Goal: Information Seeking & Learning: Compare options

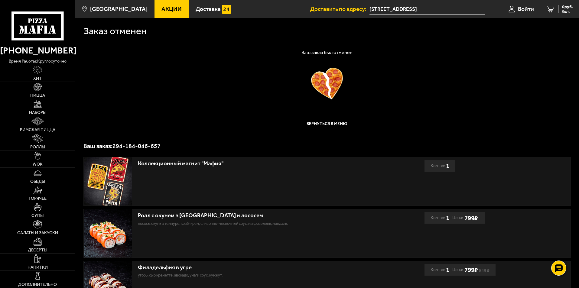
click at [40, 110] on link "Наборы" at bounding box center [37, 107] width 75 height 17
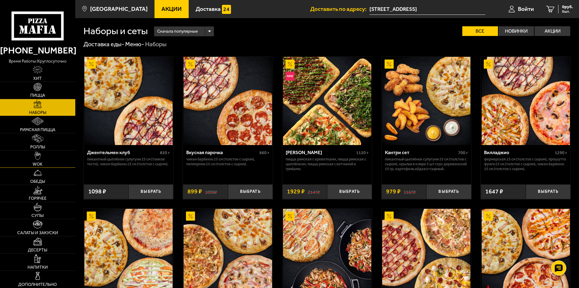
click at [44, 153] on link "WOK" at bounding box center [37, 159] width 75 height 17
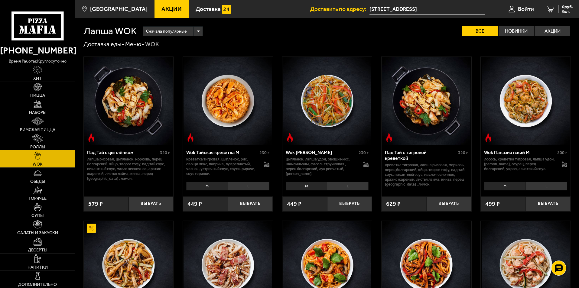
click at [42, 144] on link "Роллы" at bounding box center [37, 141] width 75 height 17
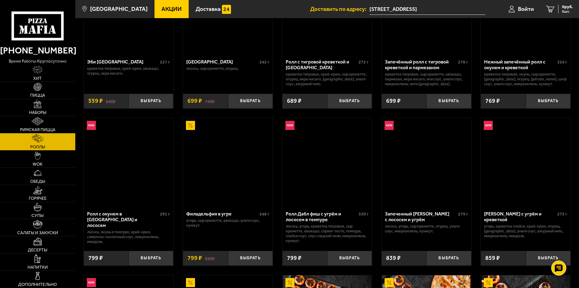
scroll to position [151, 0]
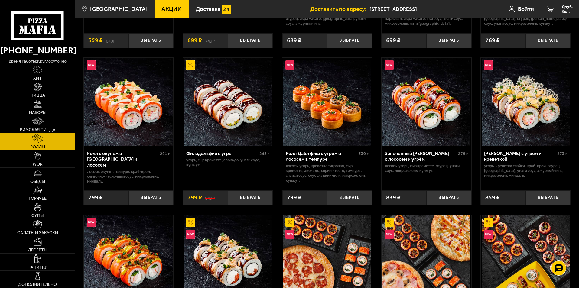
click at [522, 106] on img at bounding box center [526, 102] width 88 height 88
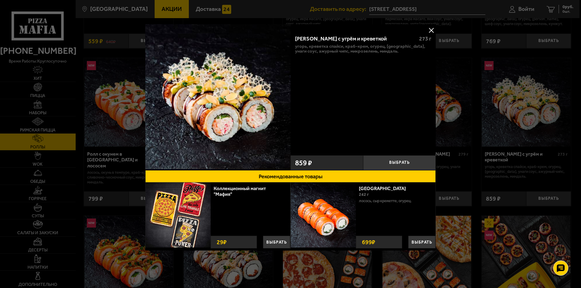
click at [481, 108] on div at bounding box center [290, 144] width 581 height 288
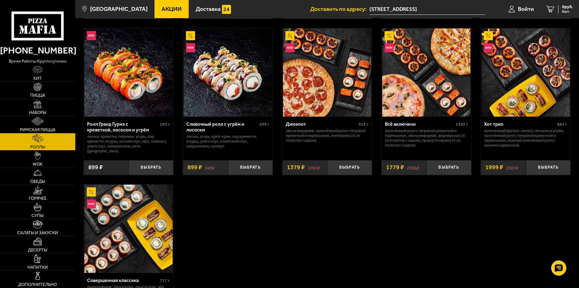
scroll to position [333, 0]
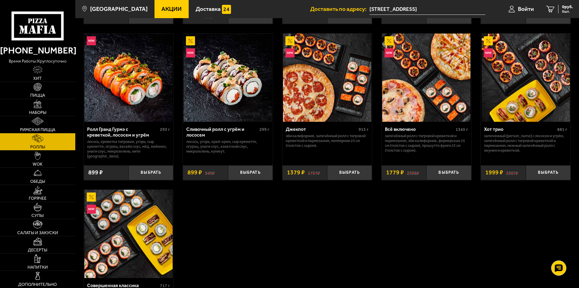
click at [233, 95] on img at bounding box center [228, 78] width 88 height 88
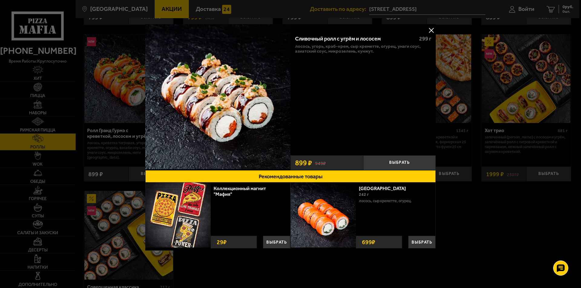
click at [433, 30] on button at bounding box center [430, 30] width 9 height 9
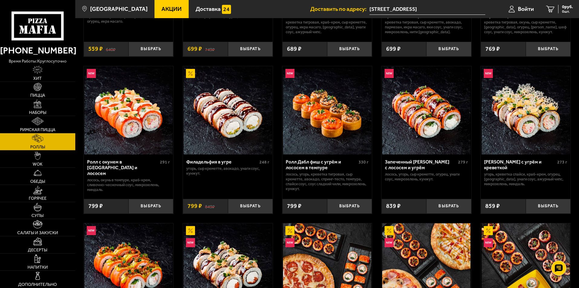
scroll to position [121, 0]
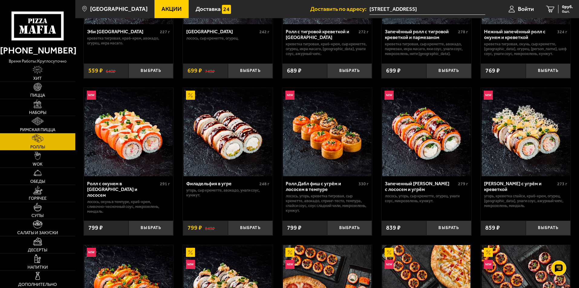
click at [511, 149] on img at bounding box center [526, 132] width 88 height 88
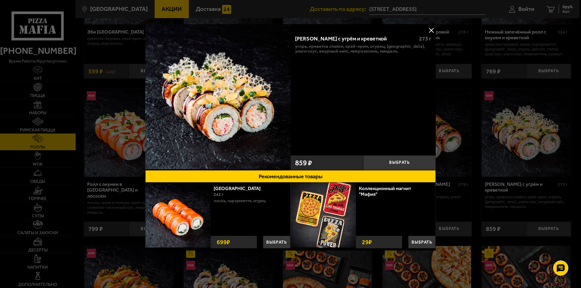
click at [494, 71] on div at bounding box center [290, 144] width 581 height 288
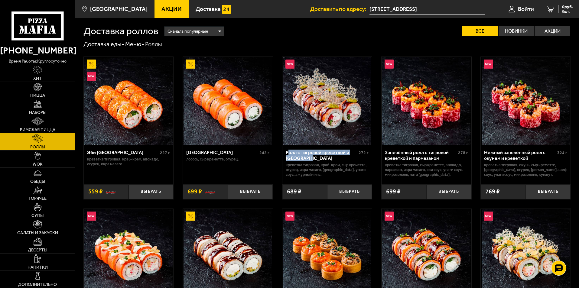
drag, startPoint x: 310, startPoint y: 158, endPoint x: 287, endPoint y: 153, distance: 23.0
click at [287, 153] on div "Ролл с тигровой креветкой и [GEOGRAPHIC_DATA]" at bounding box center [322, 155] width 72 height 11
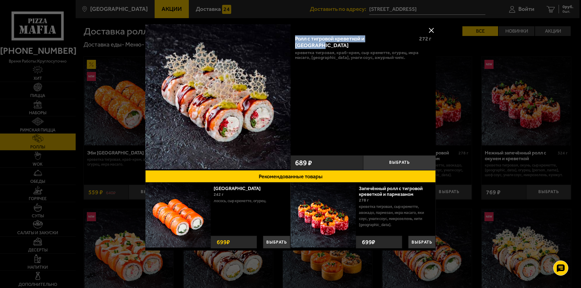
drag, startPoint x: 394, startPoint y: 38, endPoint x: 295, endPoint y: 37, distance: 99.2
click at [295, 37] on div "Ролл с тигровой креветкой и [GEOGRAPHIC_DATA]" at bounding box center [354, 42] width 119 height 13
copy div "Ролл с тигровой креветкой и [GEOGRAPHIC_DATA]"
click at [435, 28] on button at bounding box center [430, 30] width 9 height 9
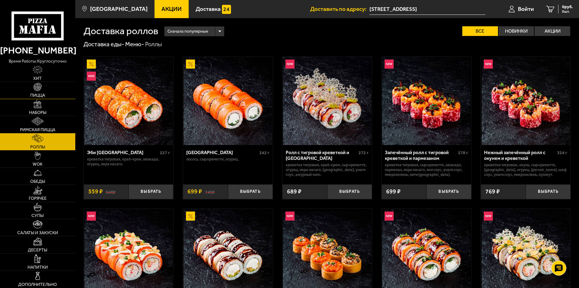
click at [38, 91] on img at bounding box center [38, 87] width 8 height 8
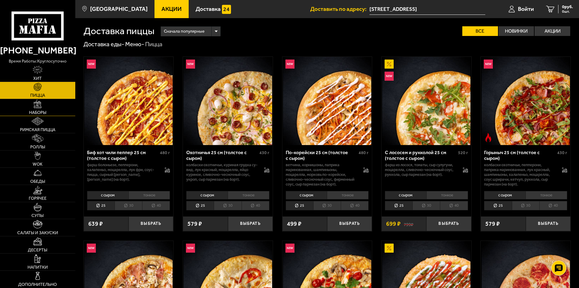
click at [43, 105] on link "Наборы" at bounding box center [37, 107] width 75 height 17
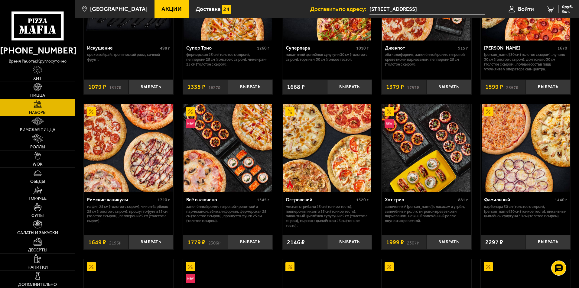
scroll to position [423, 0]
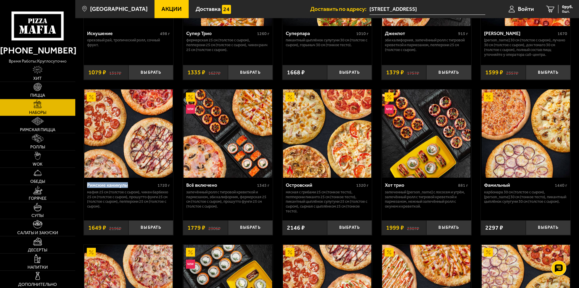
drag, startPoint x: 129, startPoint y: 187, endPoint x: 88, endPoint y: 186, distance: 40.5
click at [88, 186] on div "Римские каникулы" at bounding box center [121, 185] width 69 height 6
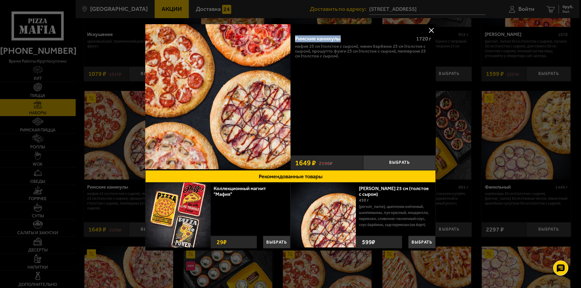
drag, startPoint x: 340, startPoint y: 38, endPoint x: 294, endPoint y: 38, distance: 46.0
click at [294, 38] on div "Римские каникулы 1720 г Мафия 25 см (толстое с сыром), Чикен Барбекю 25 см (тол…" at bounding box center [362, 91] width 145 height 122
copy div "Римские каникулы"
click at [428, 28] on button at bounding box center [430, 30] width 9 height 9
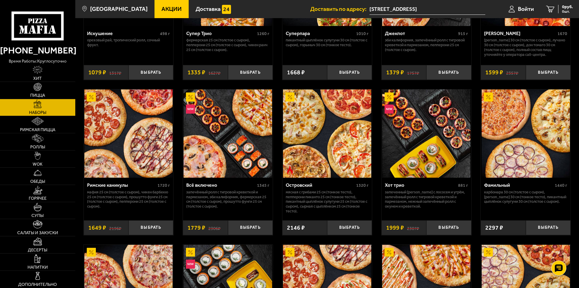
click at [312, 187] on div "Островский" at bounding box center [320, 185] width 69 height 6
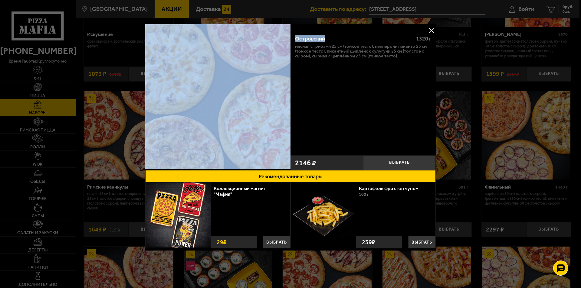
drag, startPoint x: 325, startPoint y: 37, endPoint x: 289, endPoint y: 37, distance: 36.6
click at [289, 37] on div "Островский 1320 г Мясная с грибами 25 см (тонкое тесто), Пепперони Пиканто 25 с…" at bounding box center [290, 97] width 290 height 146
copy div "Островский"
click at [431, 31] on button at bounding box center [430, 30] width 9 height 9
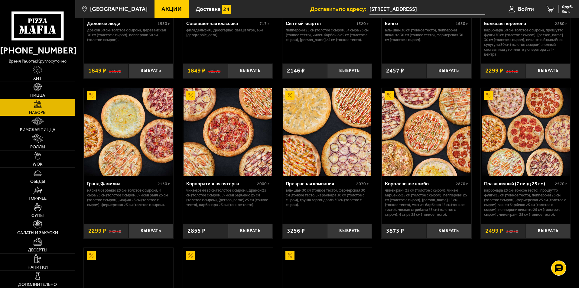
scroll to position [756, 0]
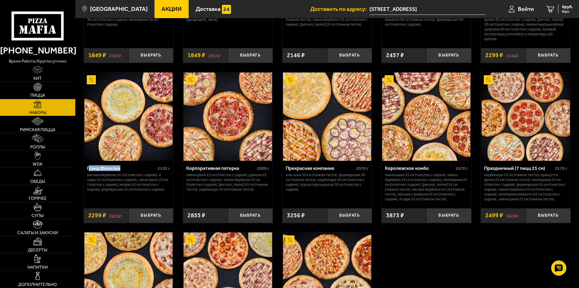
drag, startPoint x: 121, startPoint y: 170, endPoint x: 89, endPoint y: 169, distance: 32.4
click at [89, 169] on div "Гранд Фамилиа" at bounding box center [121, 168] width 69 height 6
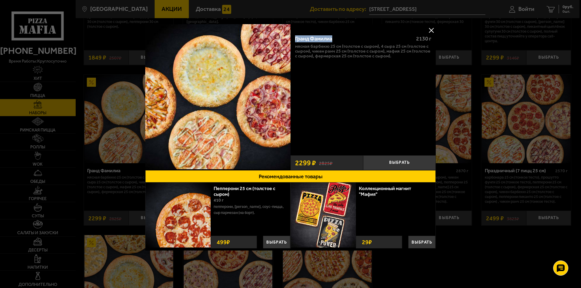
drag, startPoint x: 334, startPoint y: 37, endPoint x: 296, endPoint y: 38, distance: 38.5
click at [296, 38] on div "Гранд Фамилиа" at bounding box center [353, 39] width 116 height 7
copy div "Гранд Фамилиа"
click at [437, 30] on div at bounding box center [290, 144] width 581 height 288
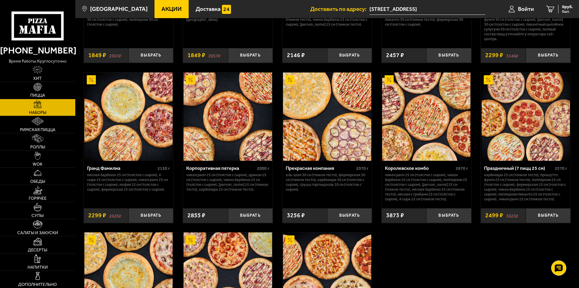
click at [225, 171] on div "Корпоративная пятерка" at bounding box center [220, 168] width 69 height 6
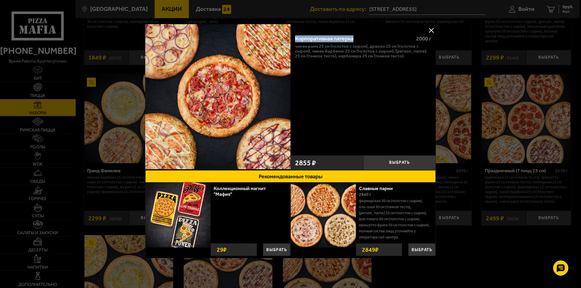
drag, startPoint x: 354, startPoint y: 36, endPoint x: 292, endPoint y: 39, distance: 62.1
click at [292, 39] on div "Корпоративная пятерка 2000 г Чикен Ранч 25 см (толстое с сыром), Дракон 25 см (…" at bounding box center [362, 91] width 145 height 122
copy div "Корпоративная пятерка"
click at [432, 30] on button at bounding box center [430, 30] width 9 height 9
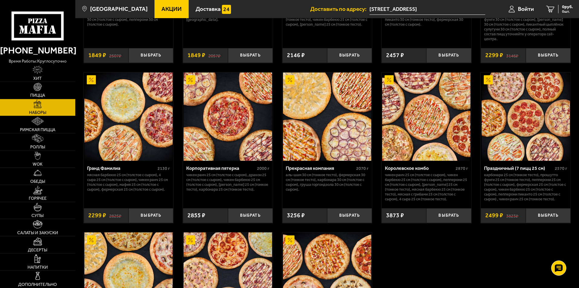
click at [324, 142] on img at bounding box center [327, 117] width 88 height 88
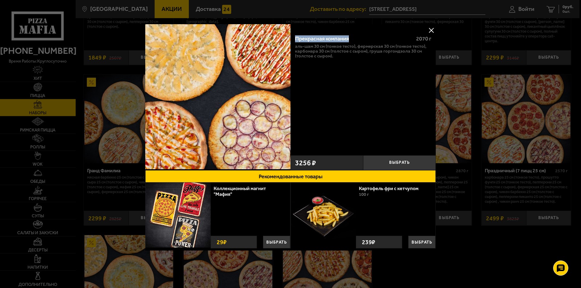
drag, startPoint x: 351, startPoint y: 37, endPoint x: 296, endPoint y: 41, distance: 54.6
click at [296, 41] on div "Прекрасная компания" at bounding box center [353, 39] width 116 height 7
copy div "Прекрасная компания"
click at [431, 28] on button at bounding box center [430, 30] width 9 height 9
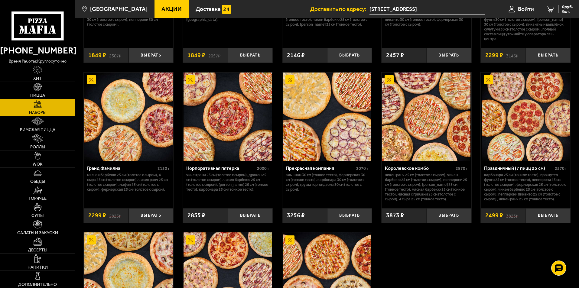
click at [419, 169] on div "Королевское комбо" at bounding box center [419, 168] width 69 height 6
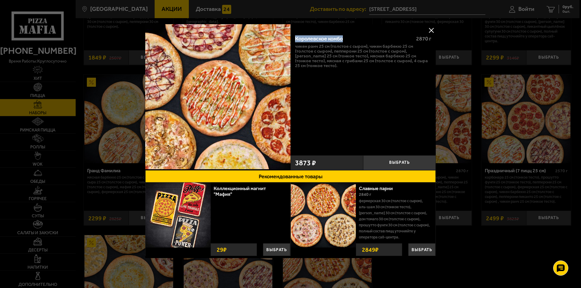
drag, startPoint x: 343, startPoint y: 38, endPoint x: 295, endPoint y: 40, distance: 47.5
click at [295, 40] on div "Королевское комбо" at bounding box center [353, 39] width 116 height 7
copy div "Королевское комбо"
click at [431, 28] on button at bounding box center [430, 30] width 9 height 9
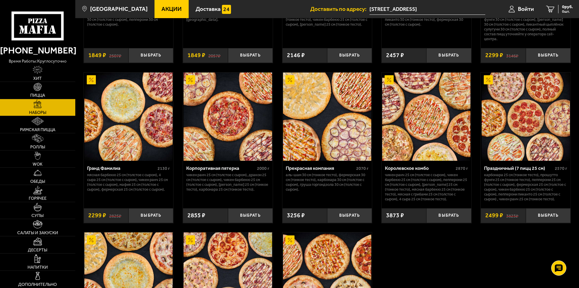
click at [516, 169] on div "Праздничный (7 пицц 25 см)" at bounding box center [518, 168] width 69 height 6
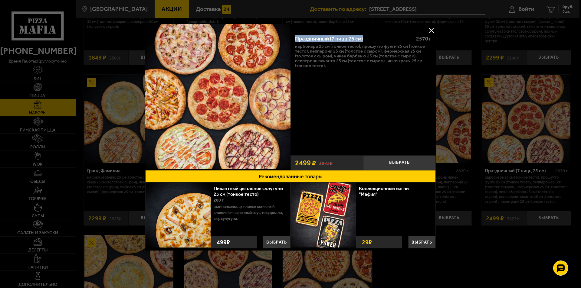
drag, startPoint x: 365, startPoint y: 37, endPoint x: 296, endPoint y: 41, distance: 69.0
click at [296, 41] on div "Праздничный (7 пицц 25 см)" at bounding box center [353, 39] width 116 height 7
copy div "Праздничный (7 пицц 25 см)"
click at [430, 29] on button at bounding box center [430, 30] width 9 height 9
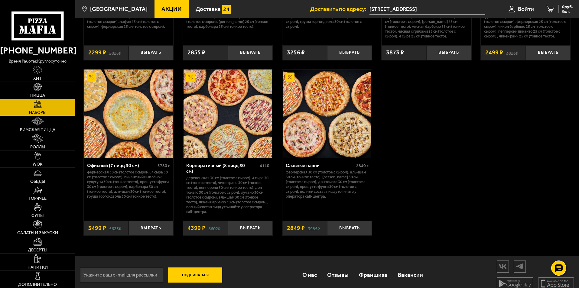
scroll to position [923, 0]
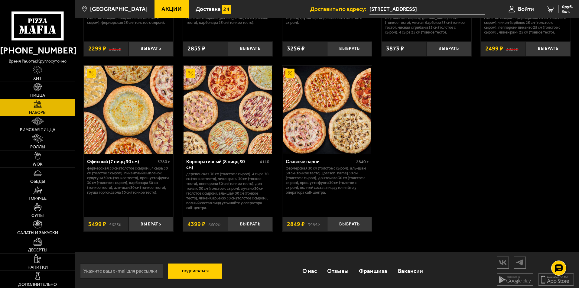
click at [118, 135] on img at bounding box center [128, 110] width 88 height 88
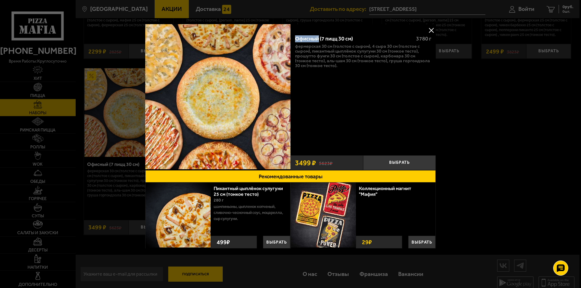
drag, startPoint x: 317, startPoint y: 37, endPoint x: 291, endPoint y: 40, distance: 26.1
click at [291, 40] on div "Офисный (7 пицц 30 см) 3780 г Фермерская 30 см (толстое с сыром), 4 сыра 30 см …" at bounding box center [362, 91] width 145 height 122
copy div "Офисный"
click at [431, 32] on button at bounding box center [430, 30] width 9 height 9
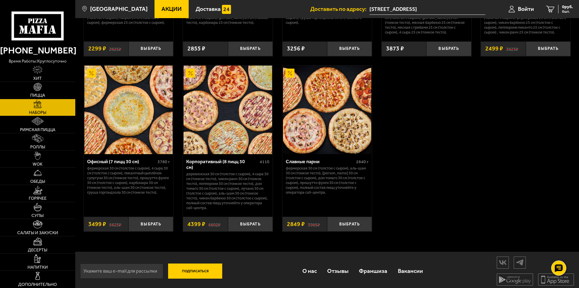
click at [214, 167] on div "Корпоративный (8 пицц 30 см)" at bounding box center [222, 164] width 72 height 11
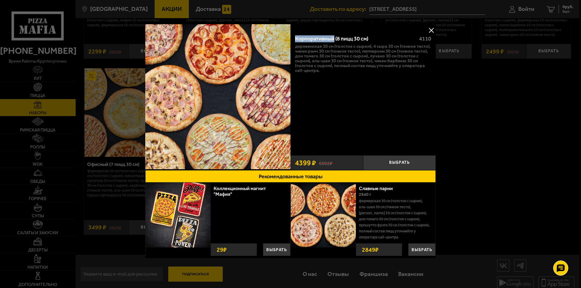
drag, startPoint x: 333, startPoint y: 37, endPoint x: 295, endPoint y: 39, distance: 38.8
click at [295, 39] on div "Корпоративный (8 пицц 30 см)" at bounding box center [354, 39] width 119 height 7
copy div "Корпоративный"
click at [429, 29] on button at bounding box center [430, 30] width 9 height 9
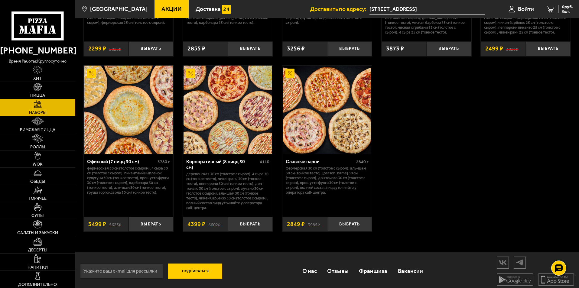
click at [305, 163] on div "Славные парни" at bounding box center [320, 162] width 69 height 6
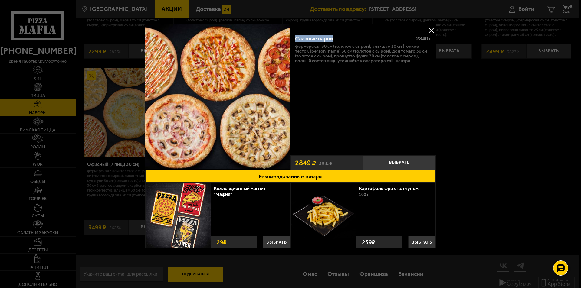
drag, startPoint x: 333, startPoint y: 39, endPoint x: 295, endPoint y: 37, distance: 37.5
click at [295, 37] on div "Славные парни" at bounding box center [353, 39] width 116 height 7
click at [432, 31] on button at bounding box center [430, 30] width 9 height 9
